Goal: Task Accomplishment & Management: Manage account settings

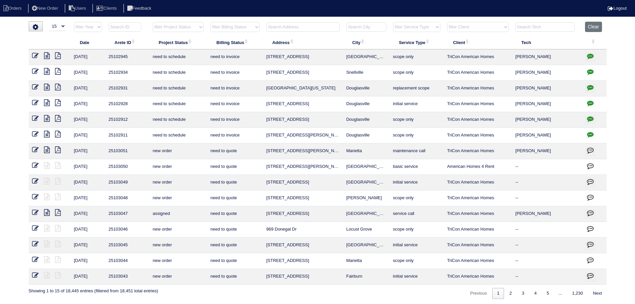
select select "15"
click at [597, 27] on button "Clear" at bounding box center [593, 27] width 17 height 10
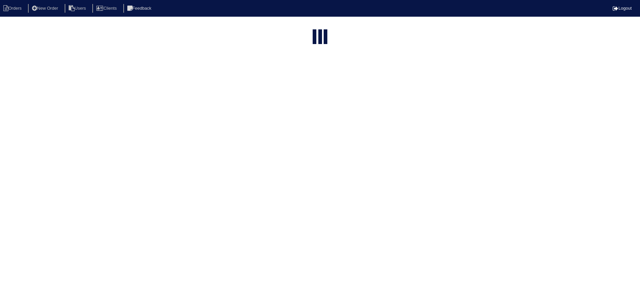
select select "15"
click at [204, 29] on html "Orders New Order Users Clients Feedback Logout Orders New Order Users Clients M…" at bounding box center [317, 152] width 635 height 305
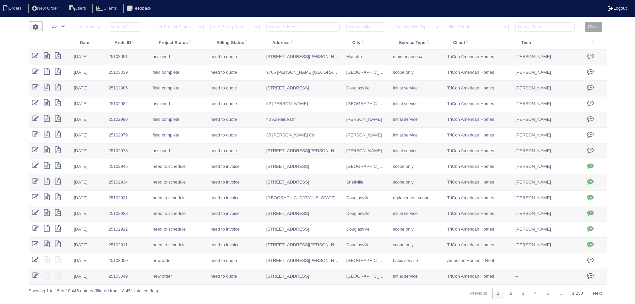
click at [204, 29] on select "filter Project Status -- Any Project Status -- new order assigned in progress f…" at bounding box center [178, 27] width 51 height 10
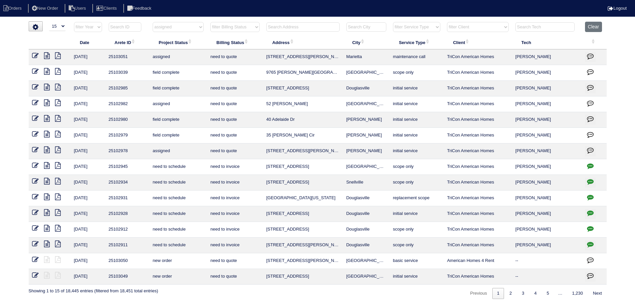
click at [153, 22] on select "filter Project Status -- Any Project Status -- new order assigned in progress f…" at bounding box center [178, 27] width 51 height 10
select select "assigned"
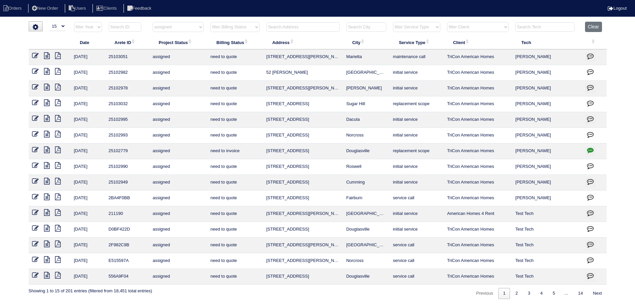
click at [45, 104] on icon at bounding box center [47, 102] width 6 height 7
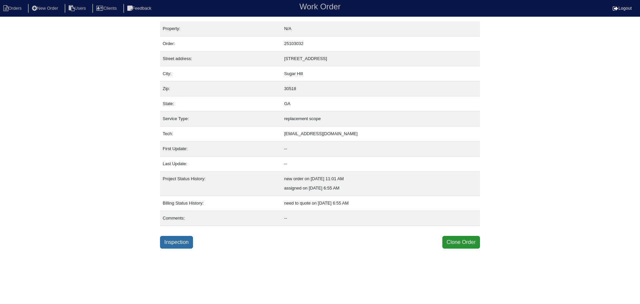
click at [187, 244] on link "Inspection" at bounding box center [176, 242] width 33 height 13
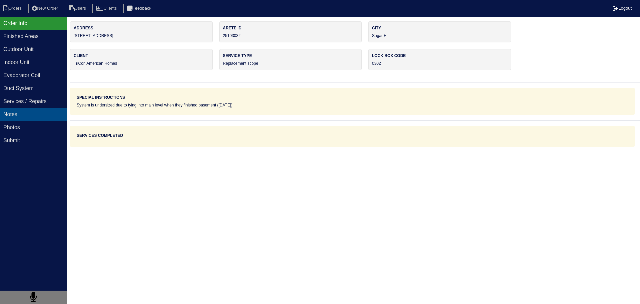
click at [30, 116] on div "Notes" at bounding box center [33, 114] width 67 height 13
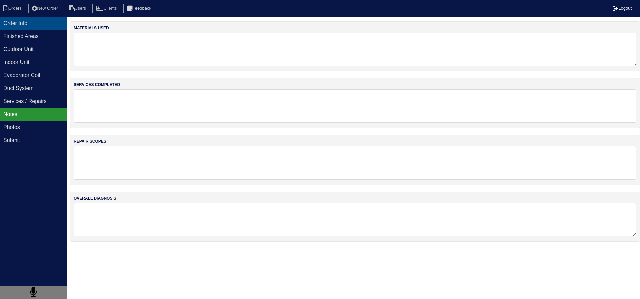
click at [27, 28] on div "Order Info" at bounding box center [33, 23] width 67 height 13
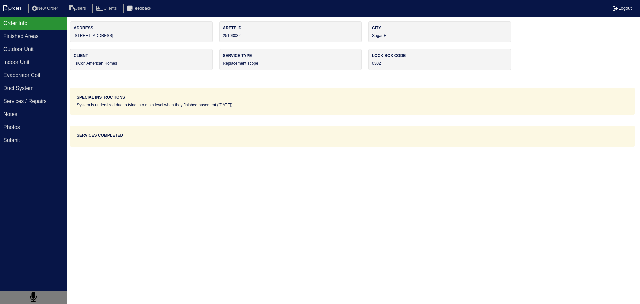
click at [18, 10] on li "Orders" at bounding box center [13, 8] width 27 height 9
select select "15"
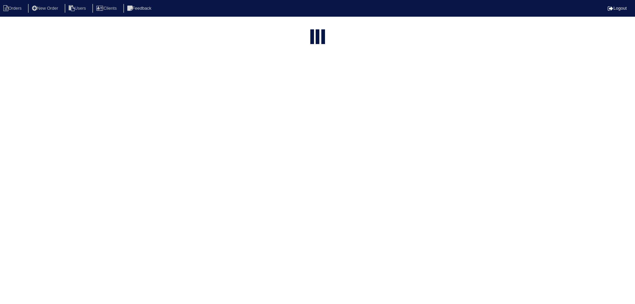
select select "assigned"
